Goal: Task Accomplishment & Management: Manage account settings

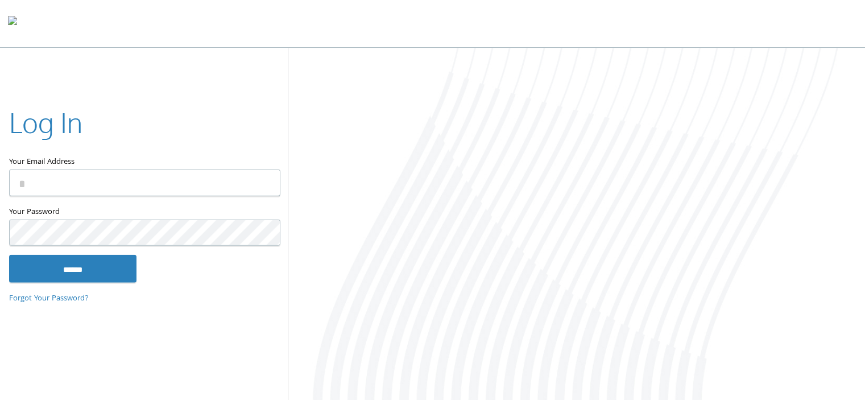
type input "**********"
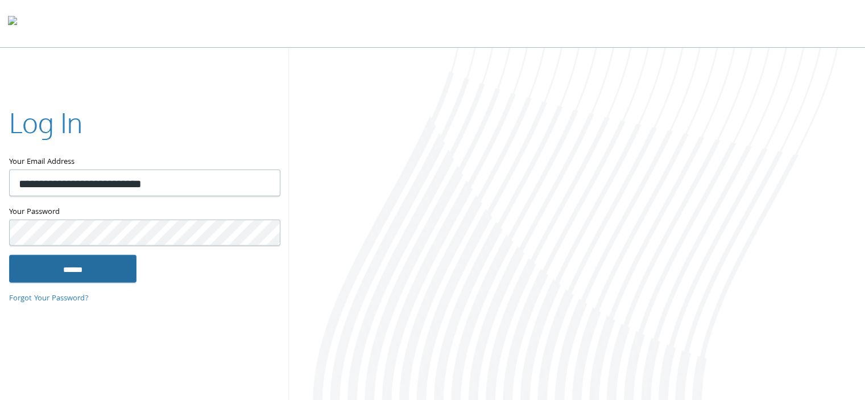
click at [38, 275] on input "******" at bounding box center [72, 268] width 127 height 27
type input "**********"
click at [79, 263] on input "******" at bounding box center [72, 268] width 127 height 27
